Goal: Download file/media

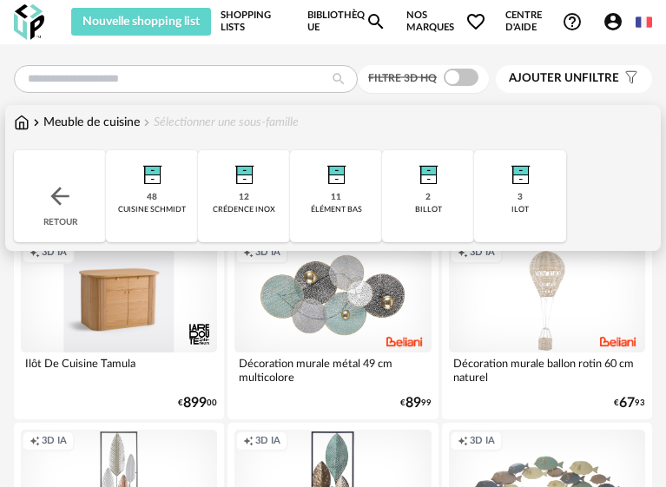
scroll to position [4368, 0]
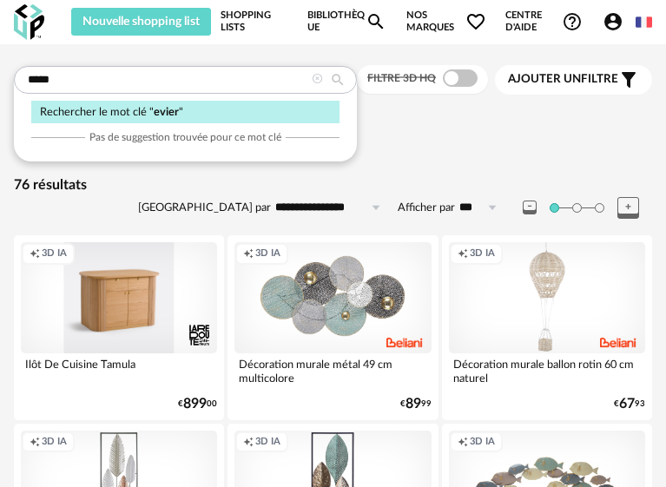
type input "*****"
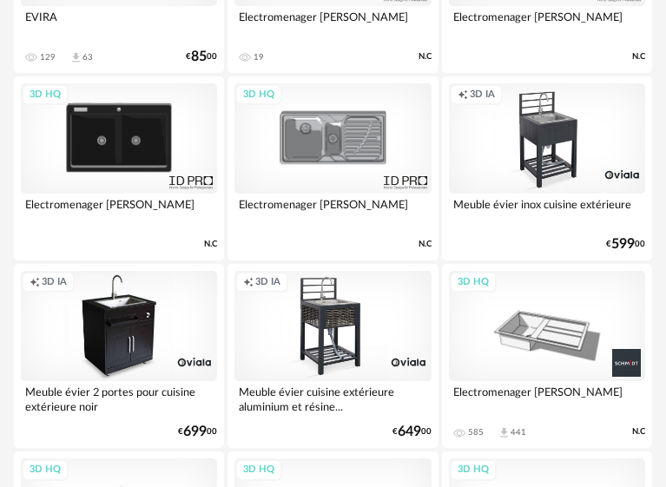
scroll to position [434, 0]
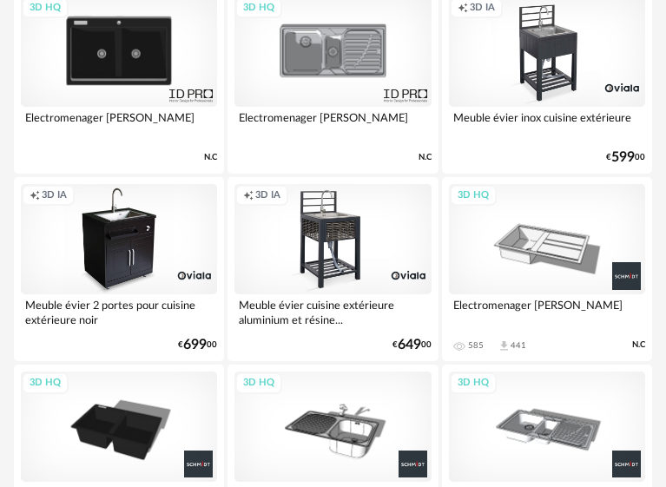
click at [144, 67] on div "3D HQ" at bounding box center [119, 52] width 196 height 110
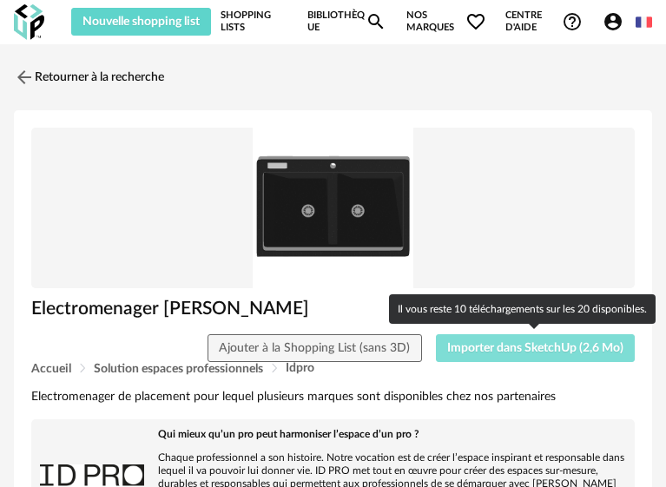
click at [472, 352] on span "Importer dans SketchUp (2,6 Mo)" at bounding box center [536, 348] width 176 height 12
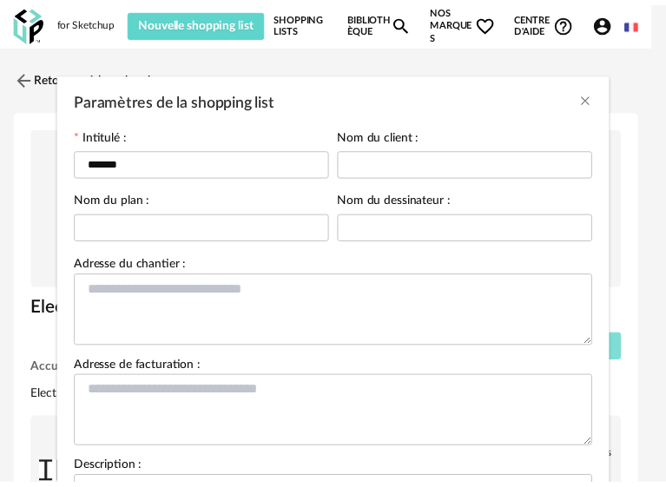
scroll to position [204, 0]
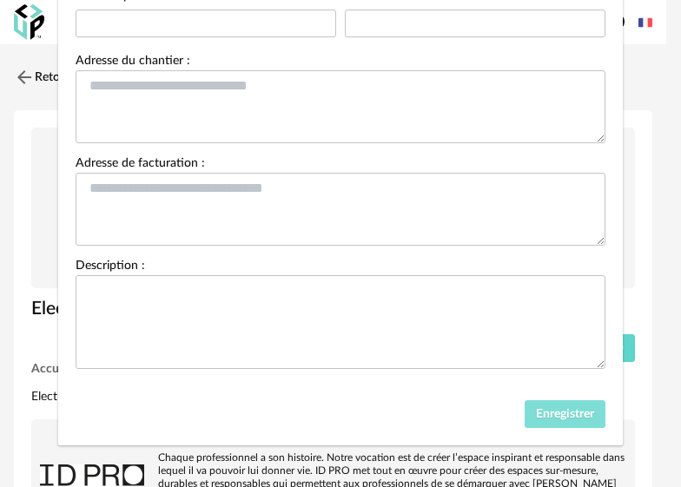
click at [553, 408] on span "Enregistrer" at bounding box center [565, 414] width 58 height 12
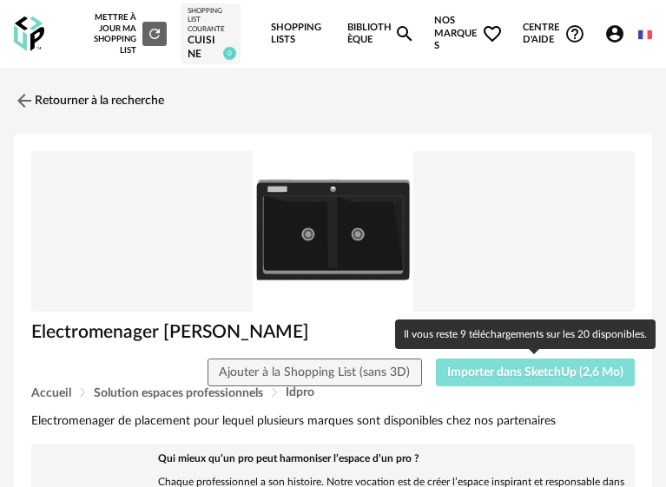
click at [585, 379] on span "Importer dans SketchUp (2,6 Mo)" at bounding box center [536, 373] width 176 height 12
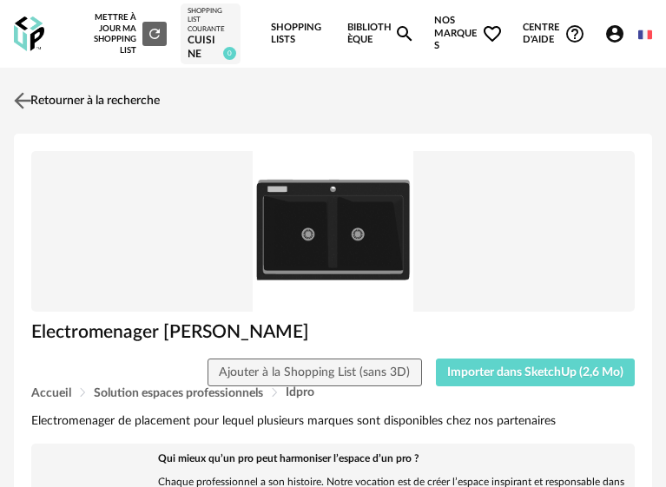
click at [18, 103] on img at bounding box center [22, 101] width 25 height 25
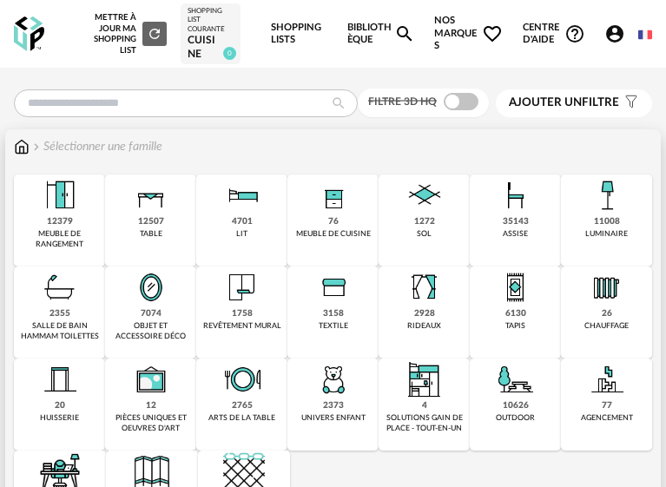
click at [444, 381] on img at bounding box center [425, 380] width 42 height 42
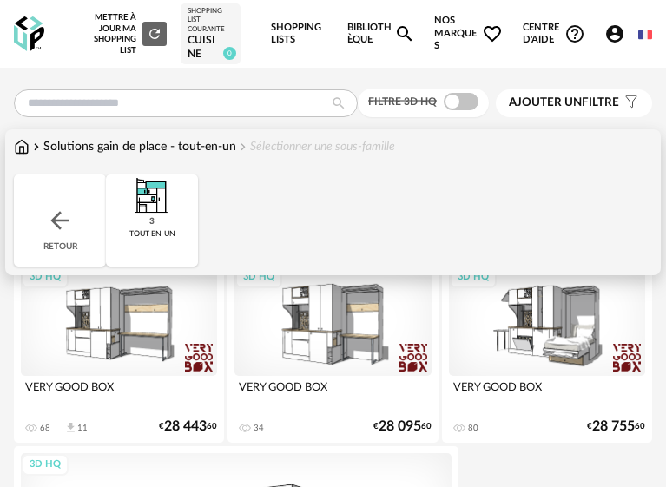
click at [75, 231] on div "Retour" at bounding box center [60, 221] width 92 height 92
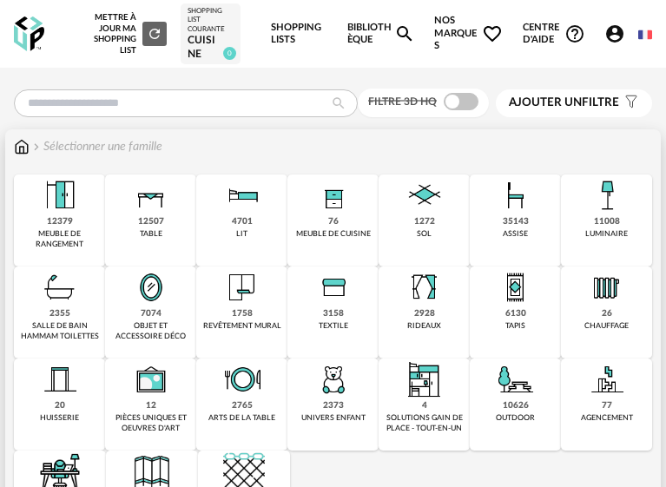
click at [316, 213] on img at bounding box center [334, 196] width 42 height 42
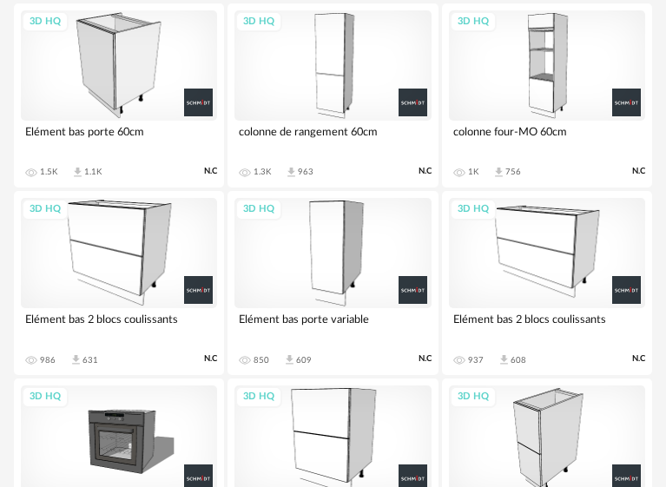
scroll to position [1912, 0]
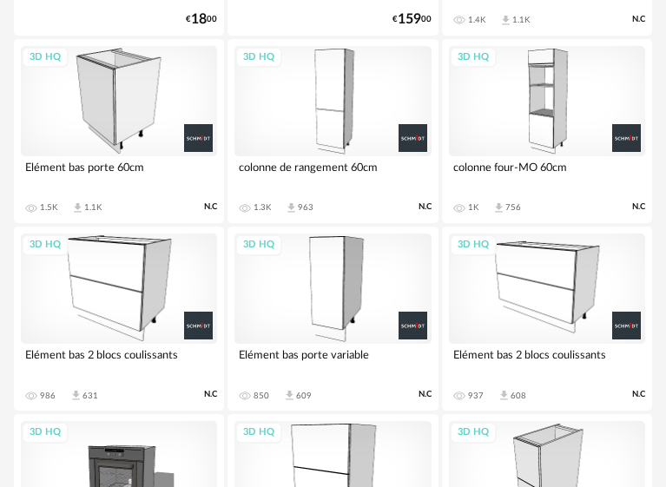
click at [536, 128] on div "3D HQ" at bounding box center [547, 101] width 196 height 110
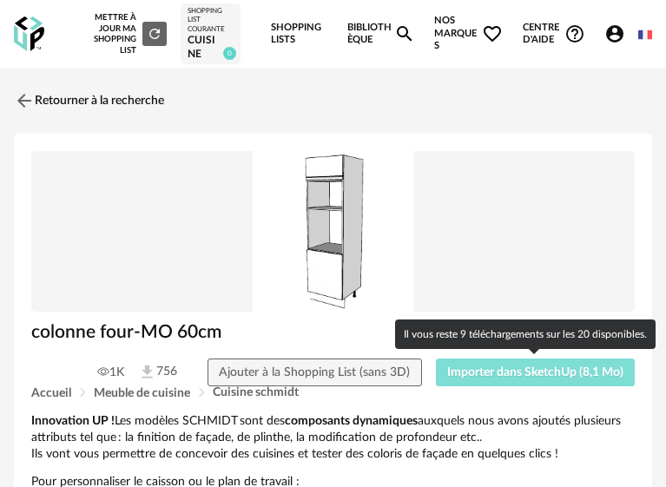
click at [512, 369] on span "Importer dans SketchUp (8,1 Mo)" at bounding box center [536, 373] width 176 height 12
